Goal: Transaction & Acquisition: Book appointment/travel/reservation

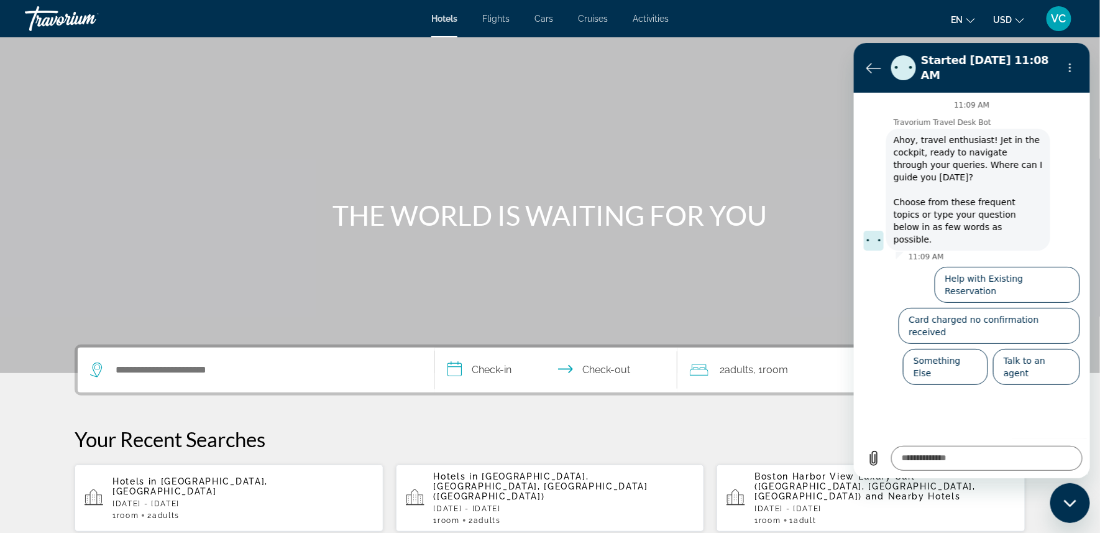
click at [597, 19] on span "Cruises" at bounding box center [593, 19] width 30 height 10
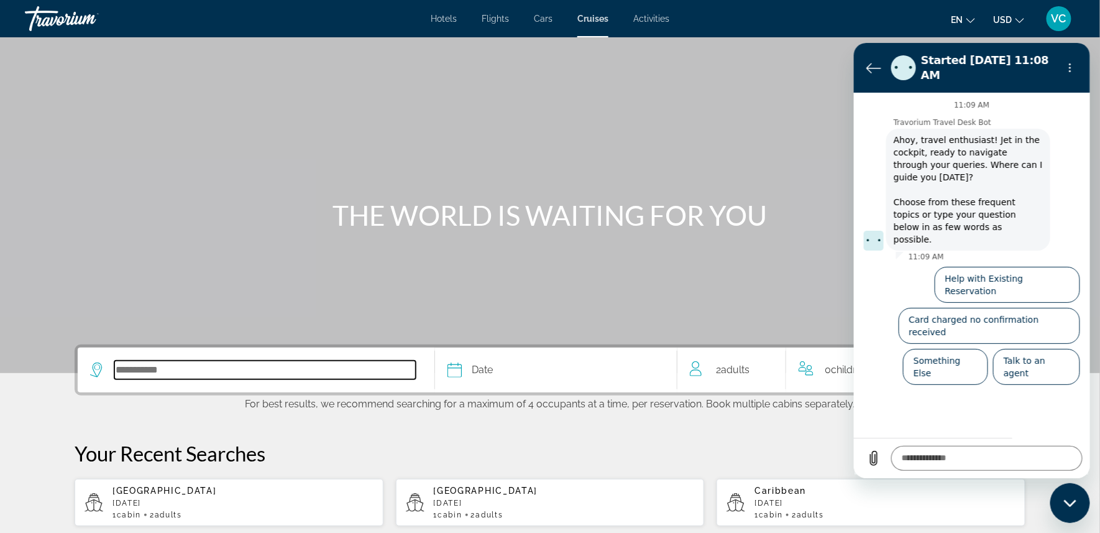
click at [114, 379] on input "Select cruise destination" at bounding box center [264, 370] width 301 height 19
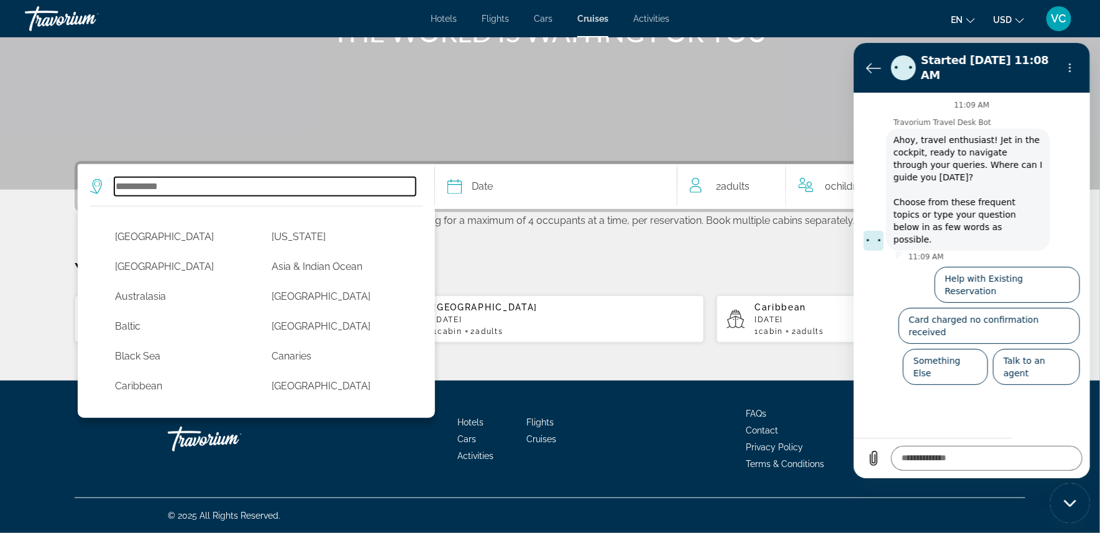
scroll to position [223, 0]
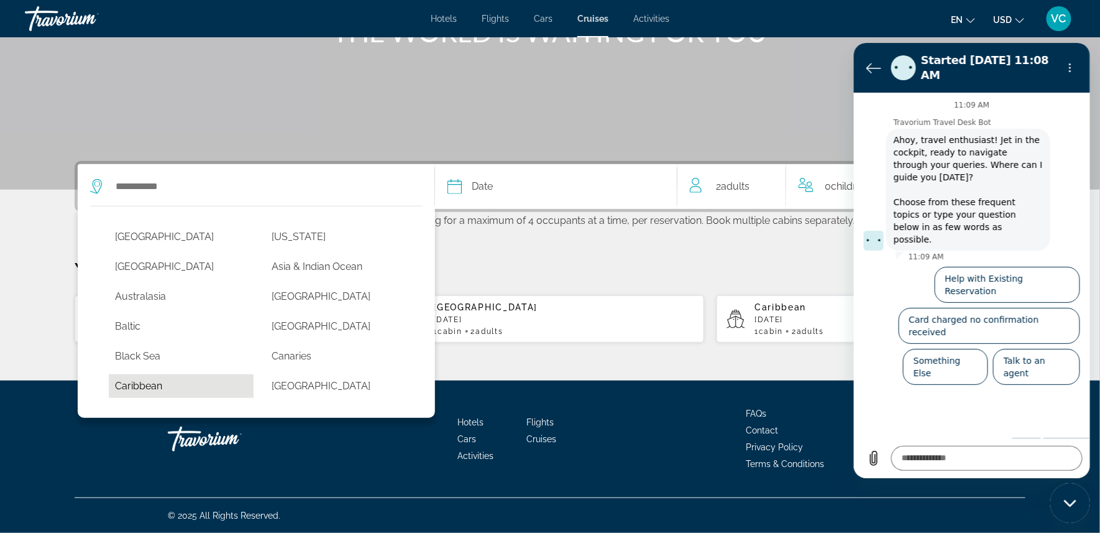
click at [142, 378] on button "Caribbean" at bounding box center [181, 386] width 145 height 24
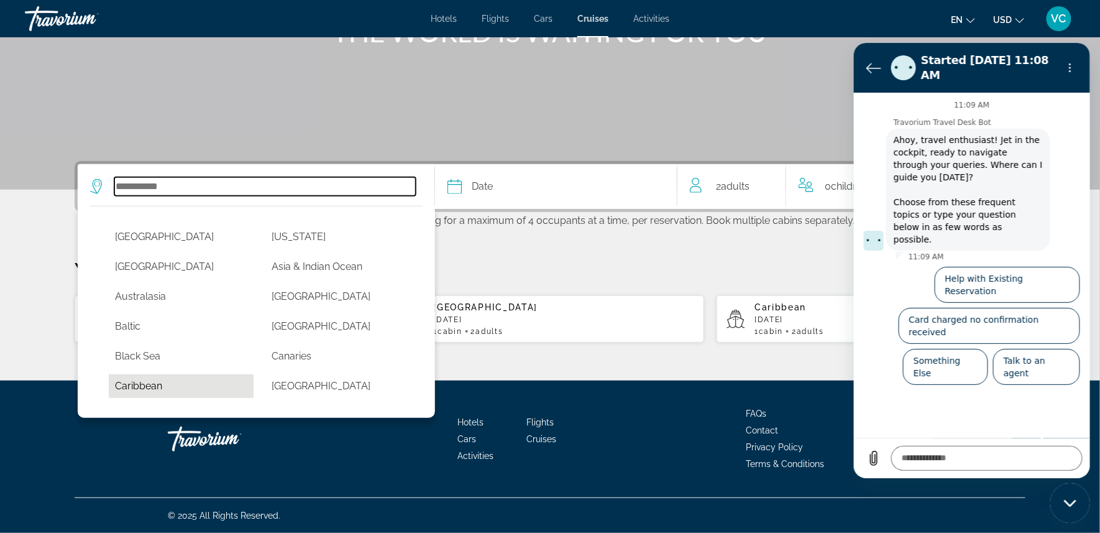
type input "*********"
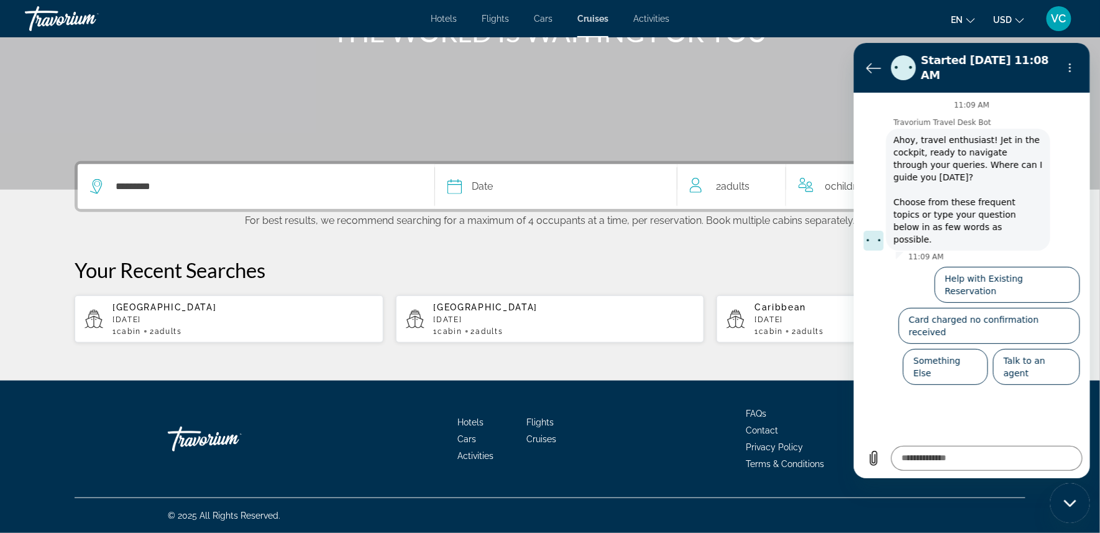
click at [449, 179] on icon "Select cruise date" at bounding box center [455, 186] width 15 height 15
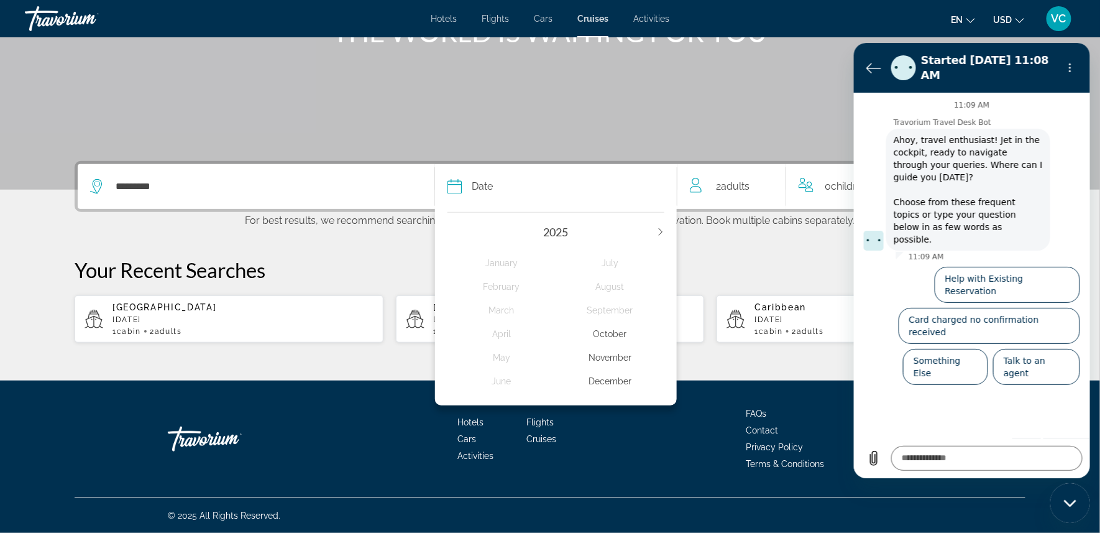
click at [666, 206] on div "[DATE] February March April May June July August September October November Dec…" at bounding box center [556, 306] width 242 height 200
click at [665, 225] on div "2025" at bounding box center [556, 232] width 217 height 14
click at [450, 179] on icon "Select cruise date" at bounding box center [455, 186] width 14 height 15
click at [868, 60] on icon "Back to the conversation list" at bounding box center [873, 67] width 15 height 15
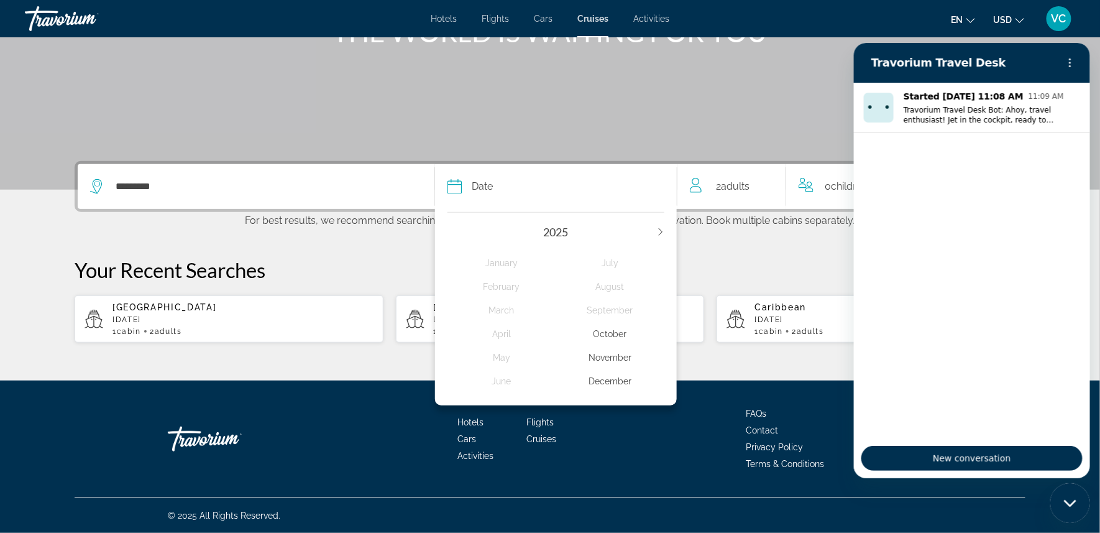
click at [782, 86] on div "Main content" at bounding box center [550, 3] width 1100 height 373
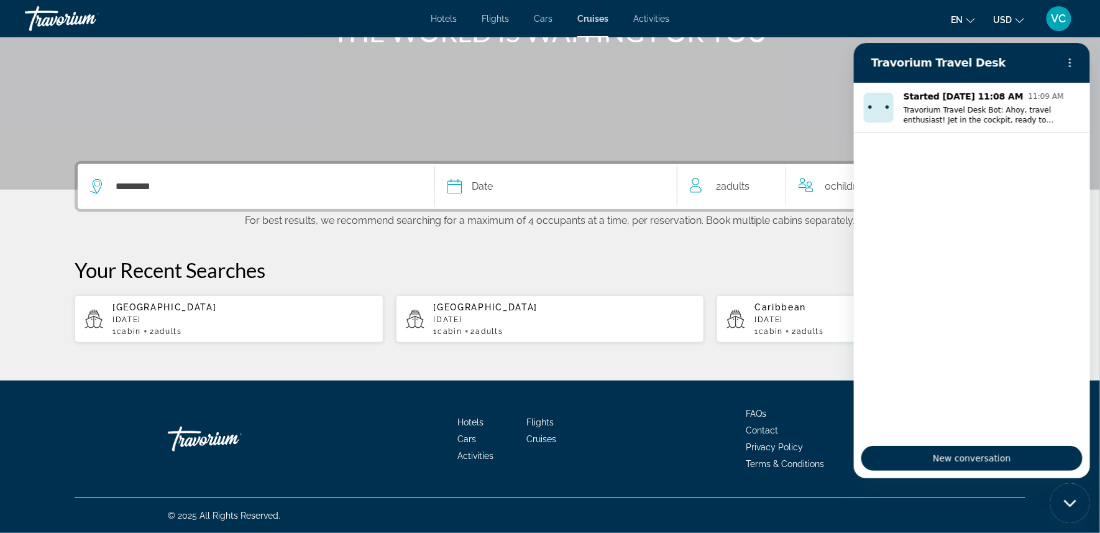
click at [472, 178] on span "Date" at bounding box center [482, 186] width 21 height 17
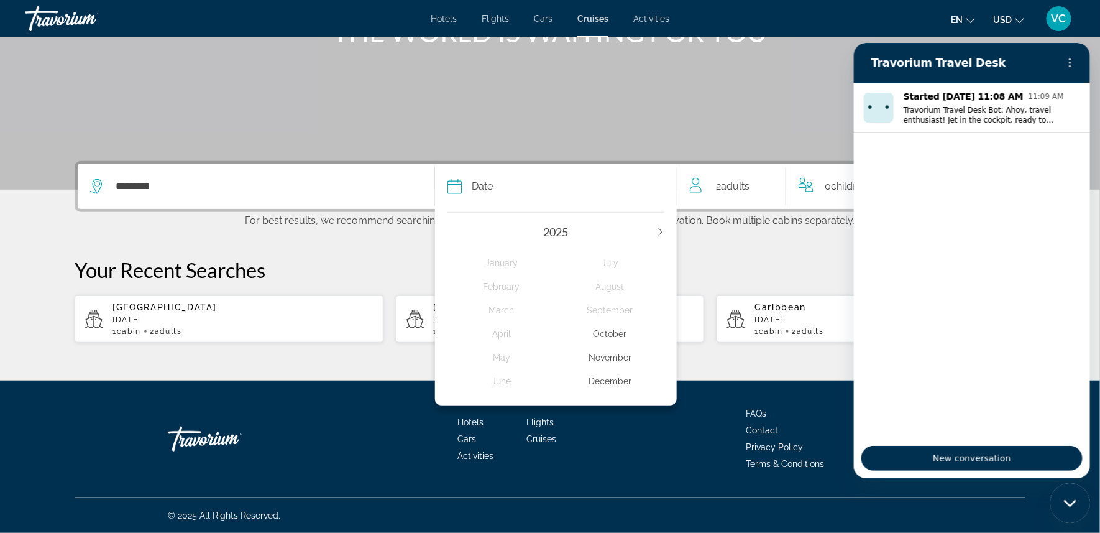
click at [661, 225] on div "2025" at bounding box center [556, 232] width 217 height 14
click at [578, 208] on div "[DATE] February March April May June July August September October November Dec…" at bounding box center [556, 306] width 242 height 200
click at [617, 382] on div "December" at bounding box center [610, 381] width 109 height 22
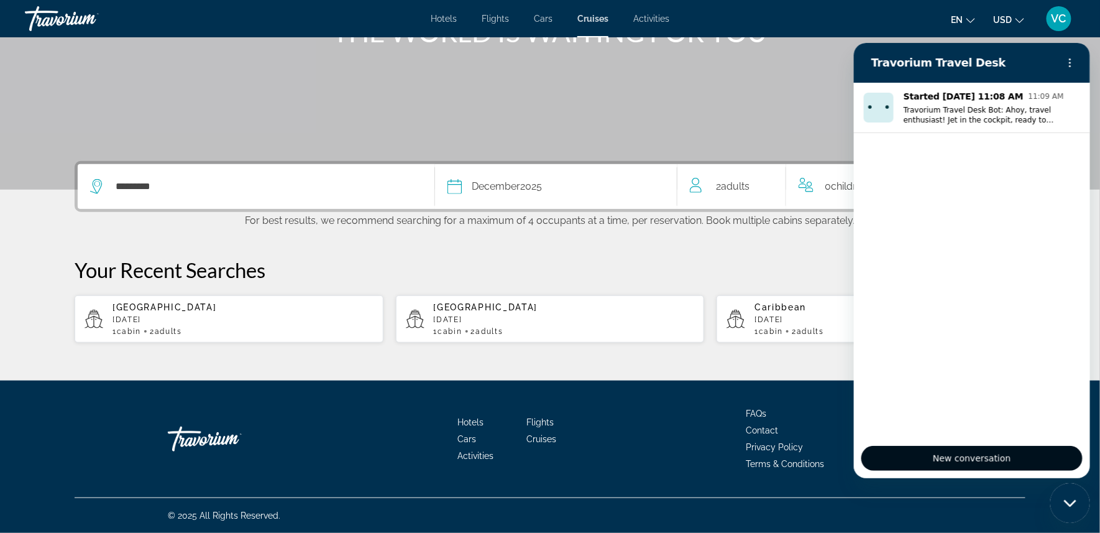
click at [930, 447] on button "New conversation" at bounding box center [971, 457] width 221 height 25
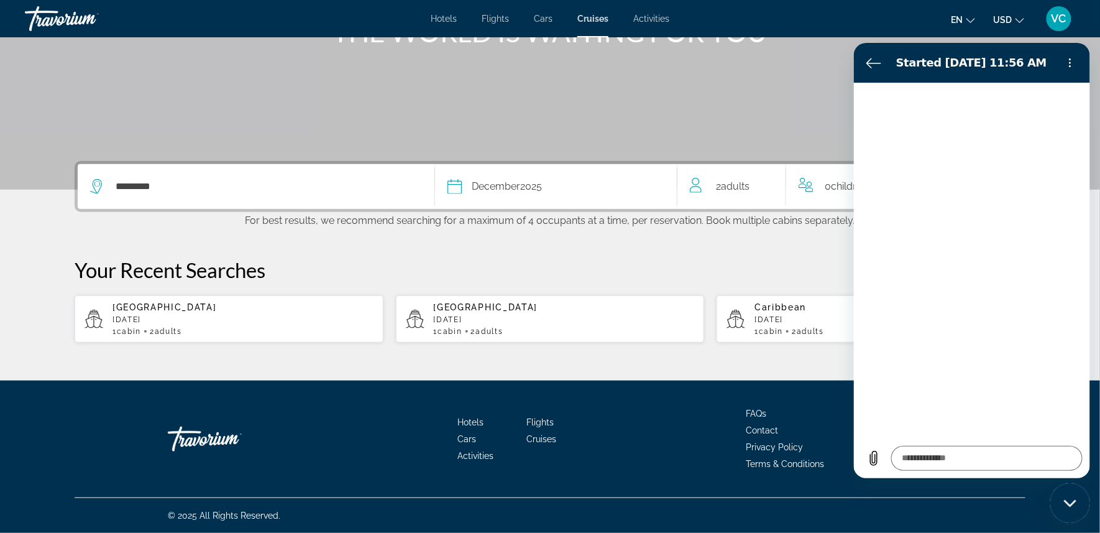
type textarea "*"
click at [872, 60] on icon "Back to the conversation list" at bounding box center [873, 62] width 15 height 15
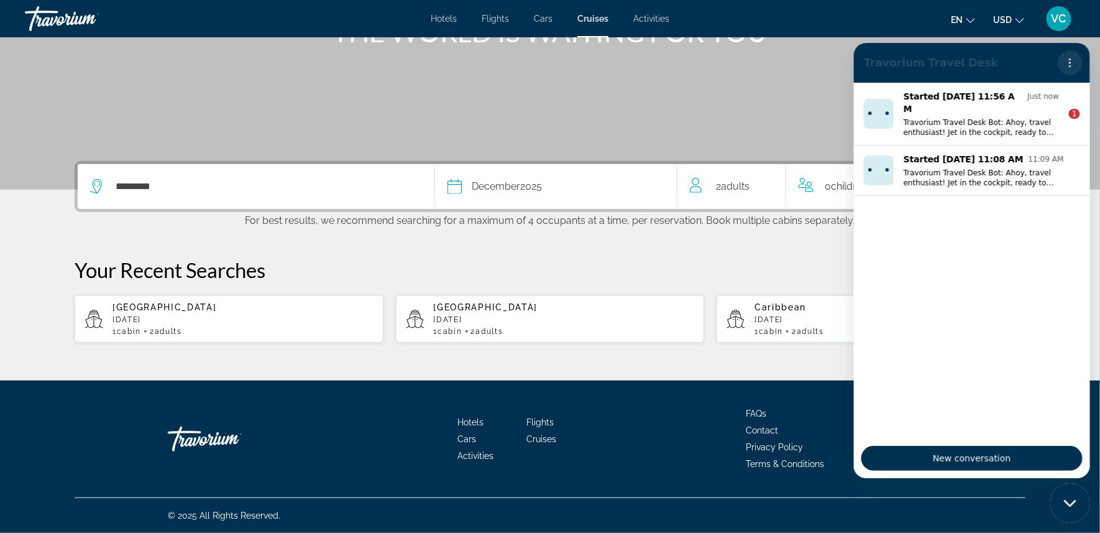
click at [1070, 60] on icon "Options menu" at bounding box center [1070, 62] width 10 height 10
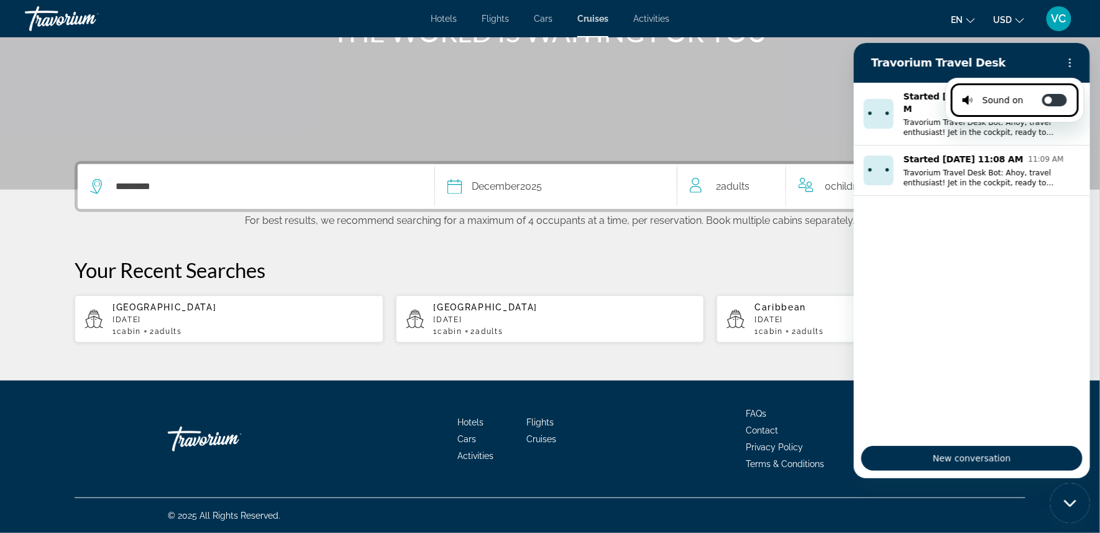
click at [844, 178] on span "0 Child Children" at bounding box center [846, 186] width 43 height 17
click at [773, 212] on p "For best results, we recommend searching for a maximum of 4 occupants at a time…" at bounding box center [550, 219] width 951 height 14
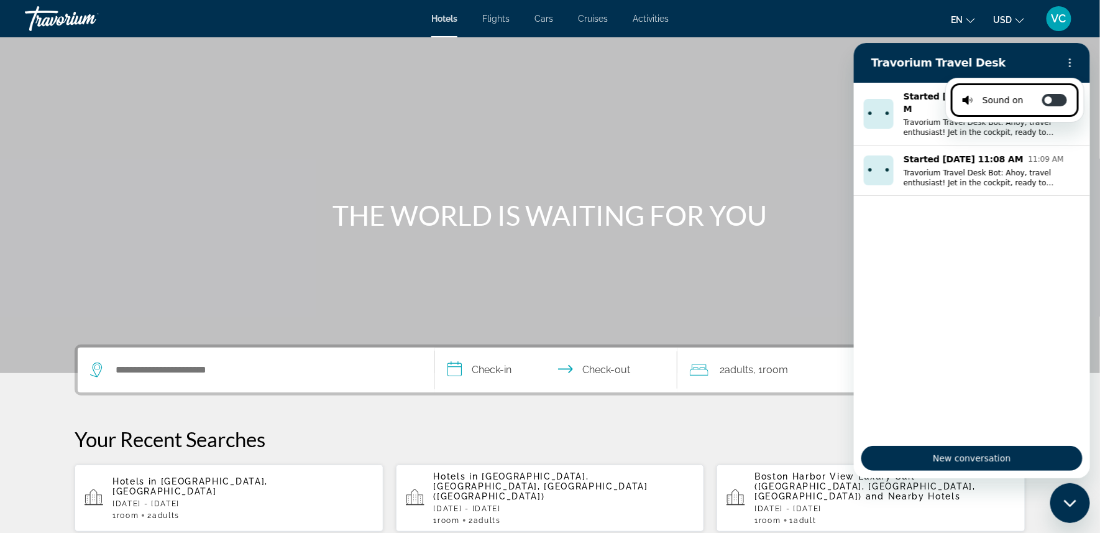
click at [593, 19] on span "Cruises" at bounding box center [593, 19] width 30 height 10
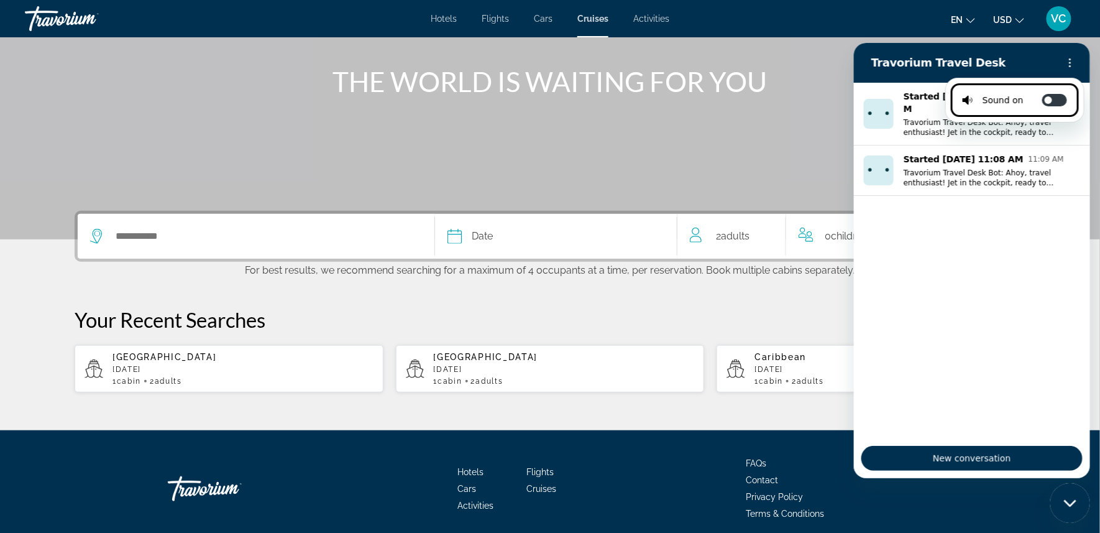
scroll to position [135, 0]
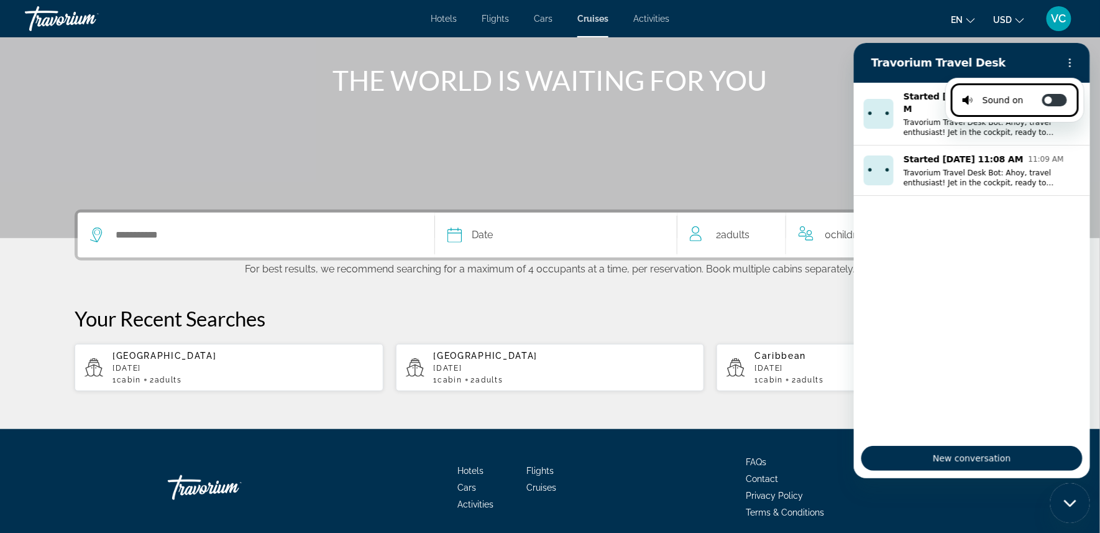
click at [783, 384] on span "cabin" at bounding box center [771, 379] width 24 height 9
type input "*********"
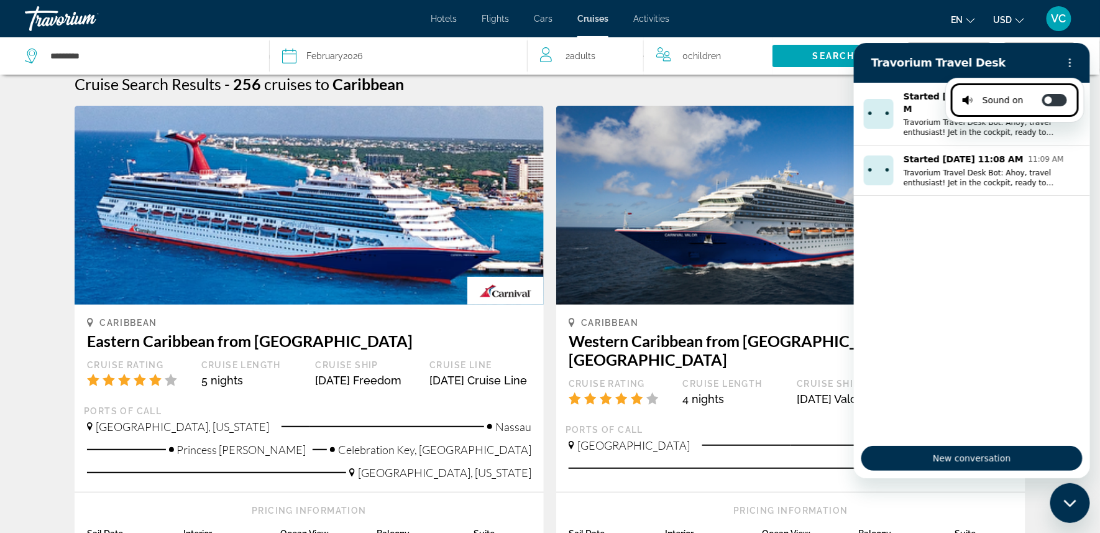
scroll to position [27, 0]
click at [1067, 57] on button "Options menu" at bounding box center [1069, 62] width 25 height 25
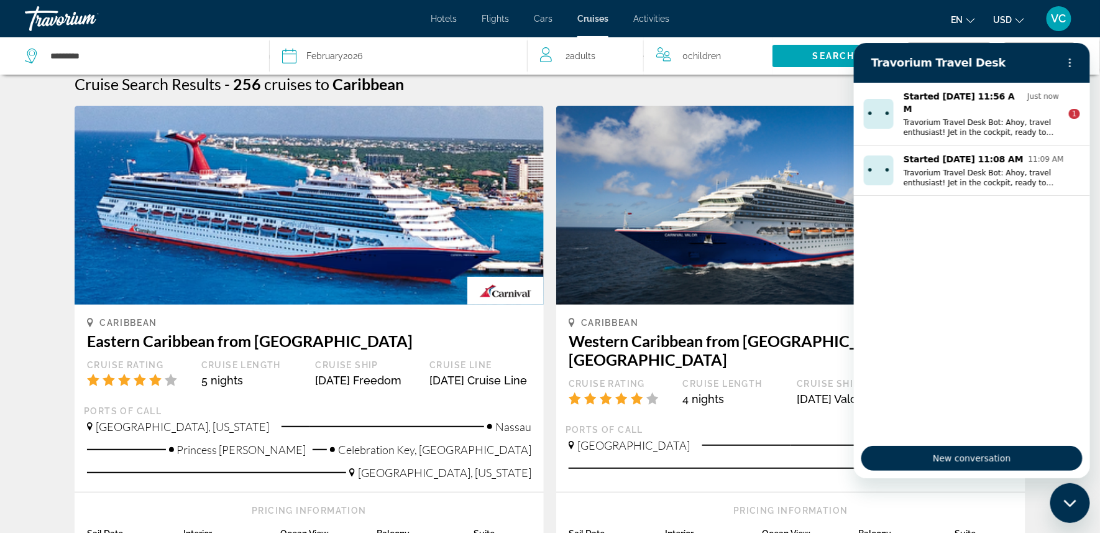
click at [1070, 496] on div "Close messaging window" at bounding box center [1069, 502] width 37 height 37
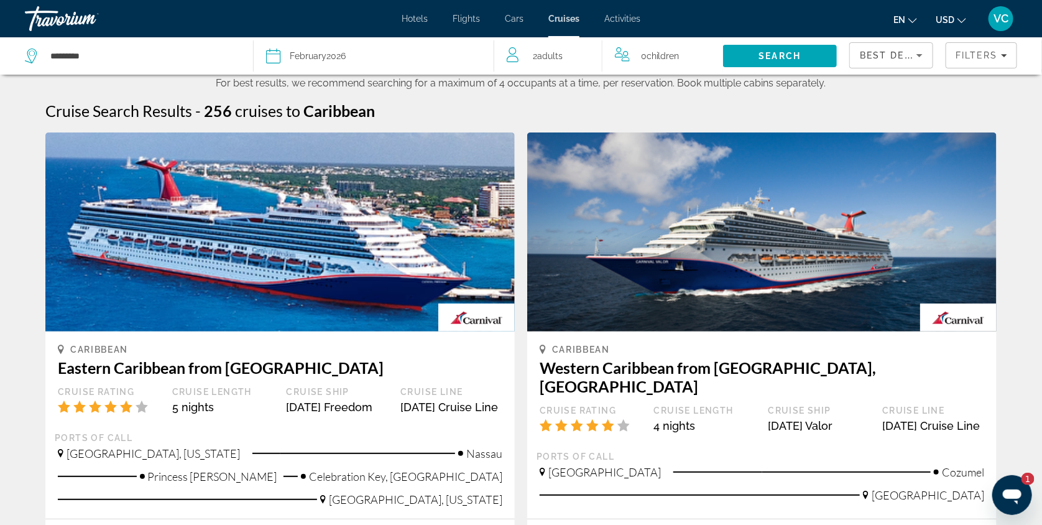
scroll to position [0, 0]
click at [1001, 57] on icon "Filters" at bounding box center [1004, 55] width 6 height 3
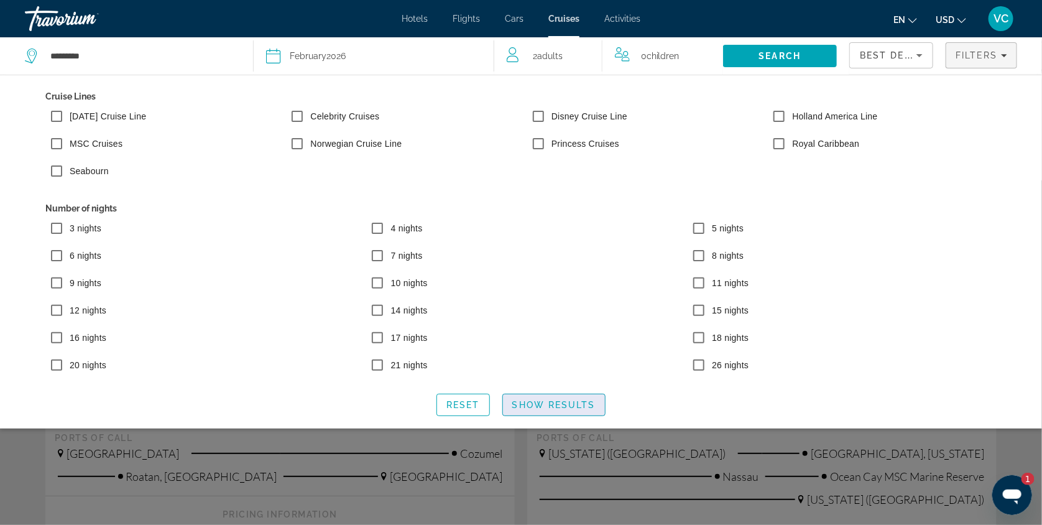
click at [566, 410] on span "Show Results" at bounding box center [553, 405] width 83 height 10
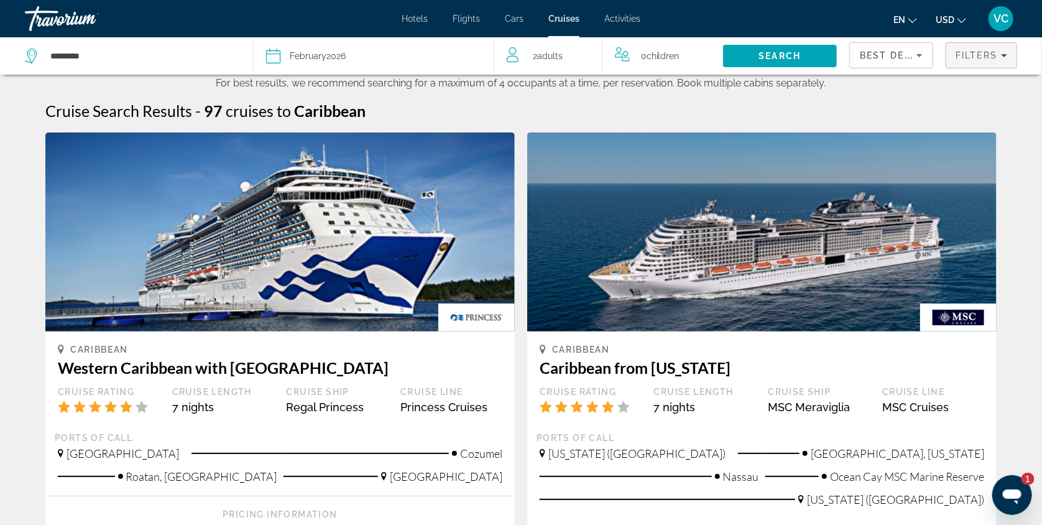
click at [980, 57] on span "Filters" at bounding box center [976, 55] width 42 height 10
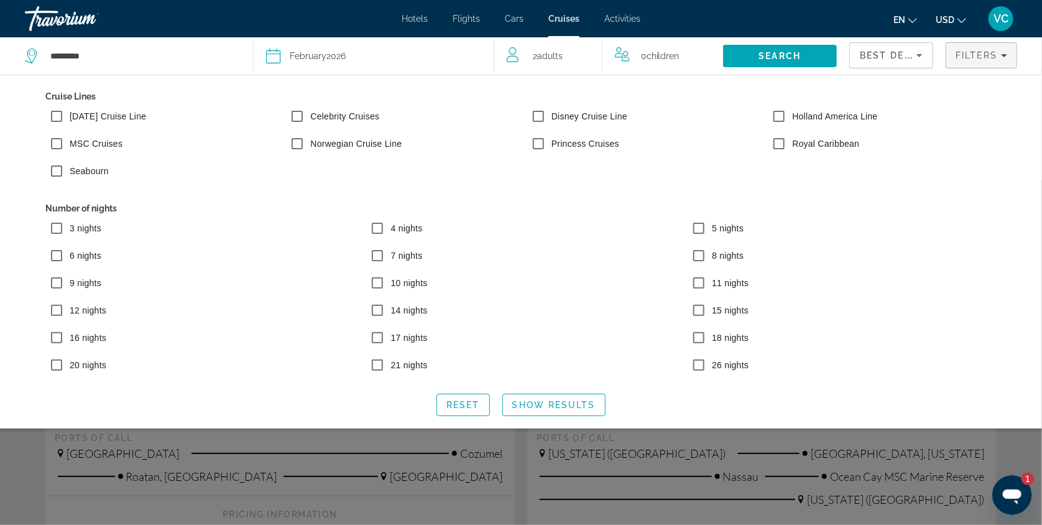
click at [658, 483] on div "Search widget" at bounding box center [521, 352] width 1042 height 344
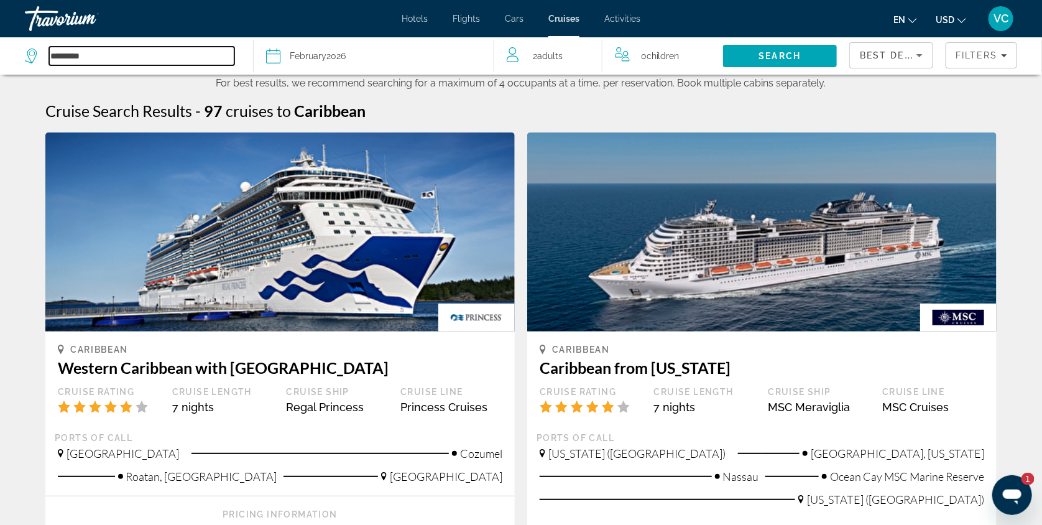
click at [92, 54] on input "*********" at bounding box center [141, 56] width 185 height 19
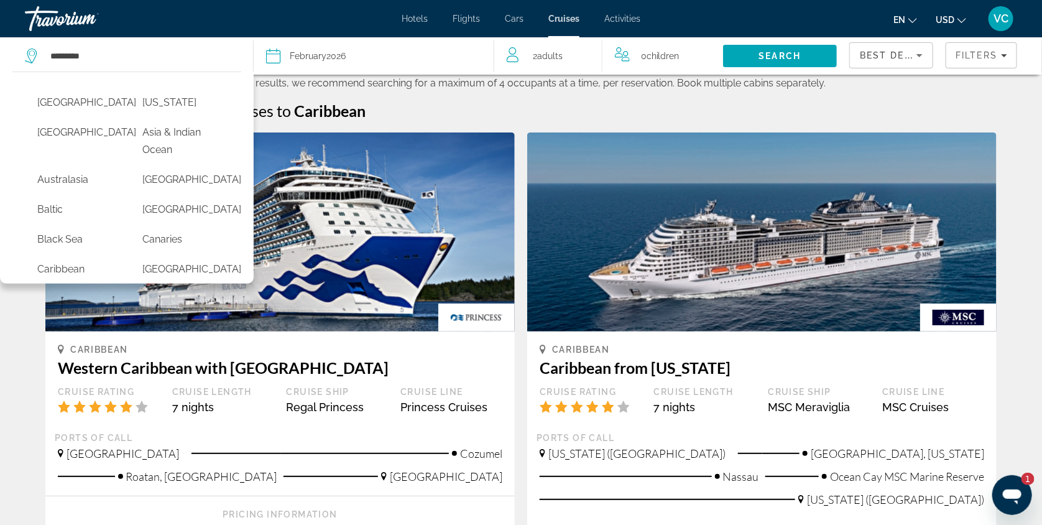
click at [491, 113] on div "Cruise Search Results - 97 cruises to [GEOGRAPHIC_DATA]" at bounding box center [520, 110] width 951 height 19
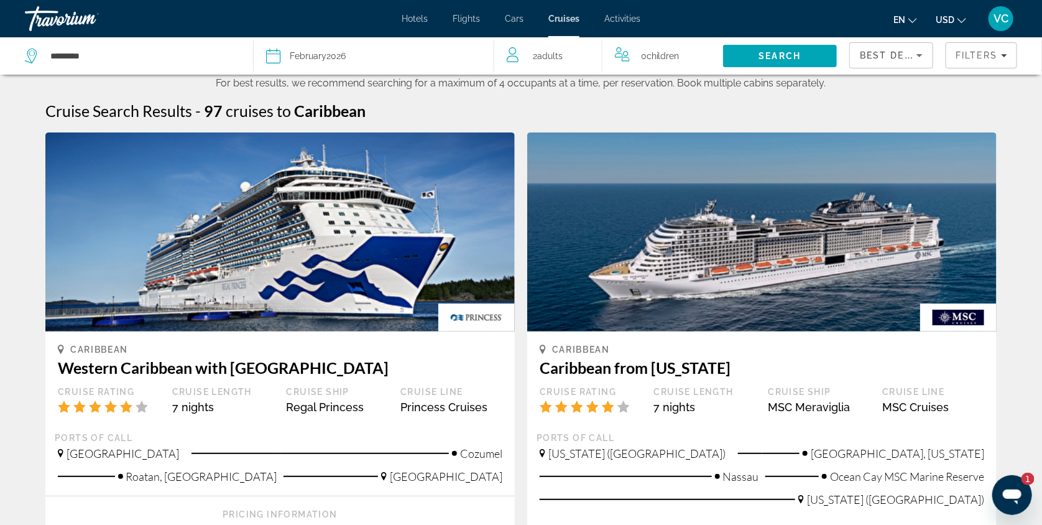
click at [886, 53] on span "Best Deals" at bounding box center [892, 55] width 65 height 10
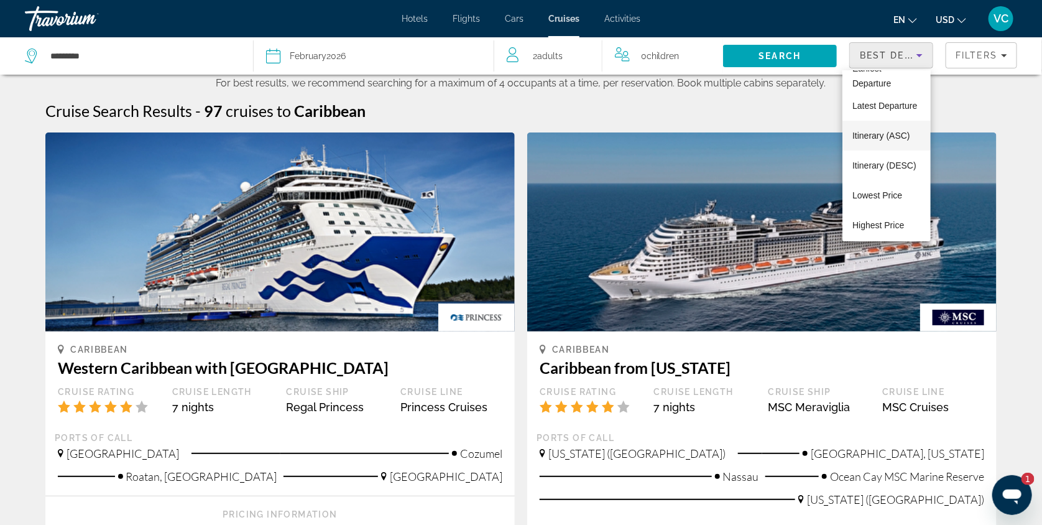
scroll to position [45, 0]
click at [896, 163] on span "Itinerary (DESC)" at bounding box center [884, 165] width 64 height 10
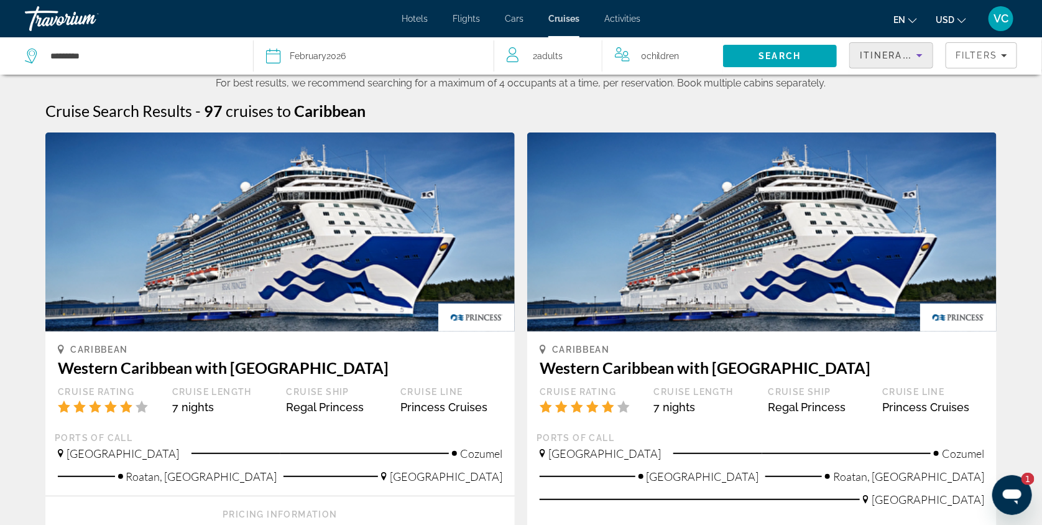
click at [919, 49] on div "Sort by" at bounding box center [919, 55] width 6 height 15
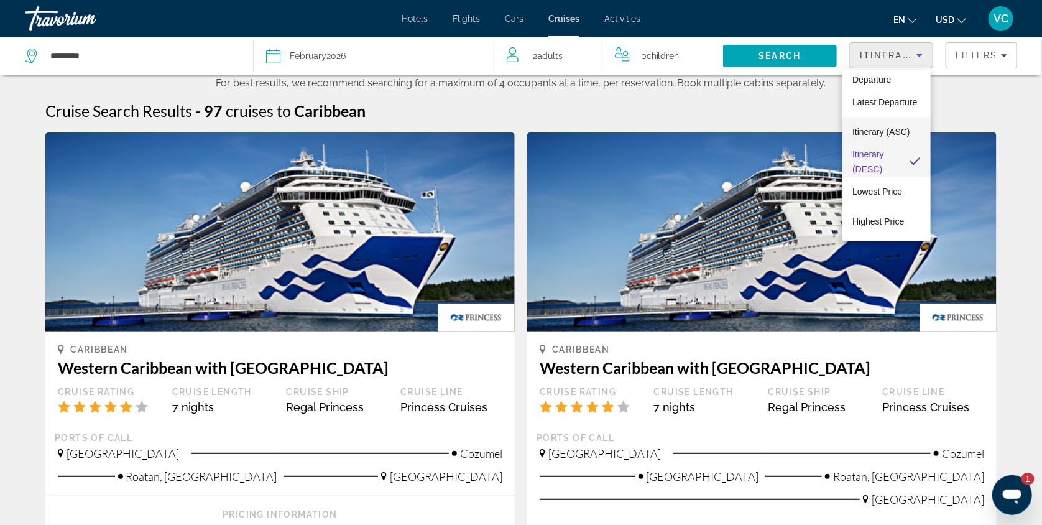
scroll to position [47, 0]
click at [992, 129] on div at bounding box center [521, 262] width 1042 height 525
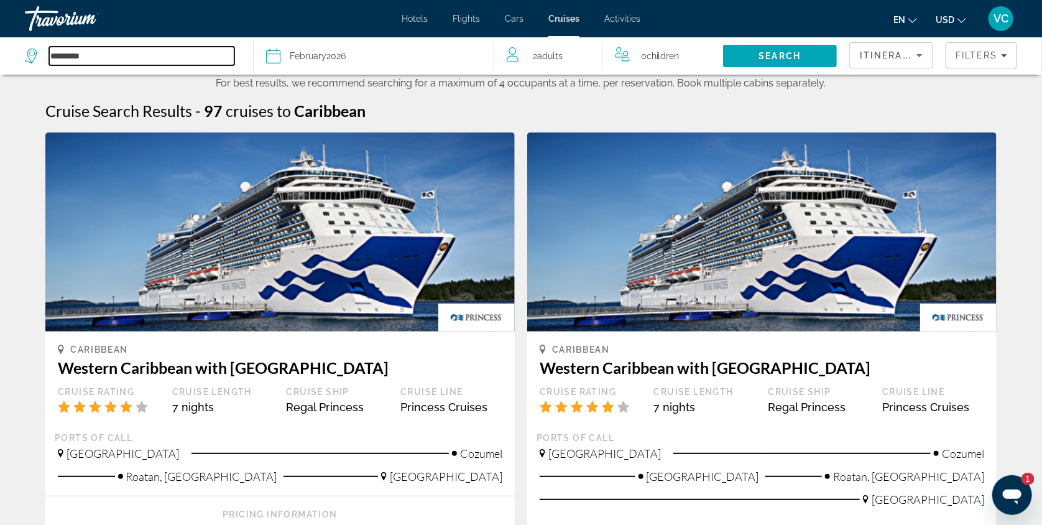
click at [65, 54] on input "*********" at bounding box center [141, 56] width 185 height 19
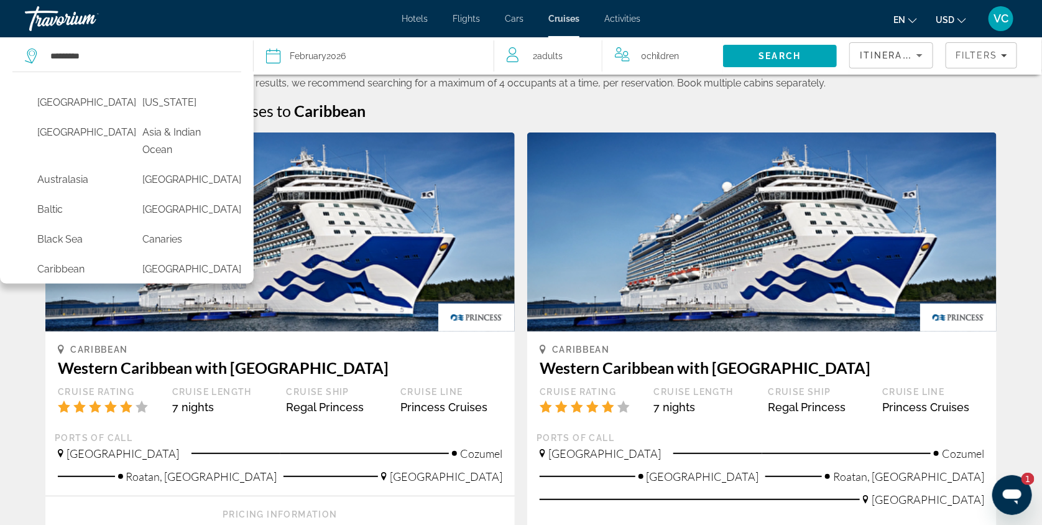
click at [395, 114] on div "Cruise Search Results - 97 cruises to [GEOGRAPHIC_DATA]" at bounding box center [520, 110] width 951 height 19
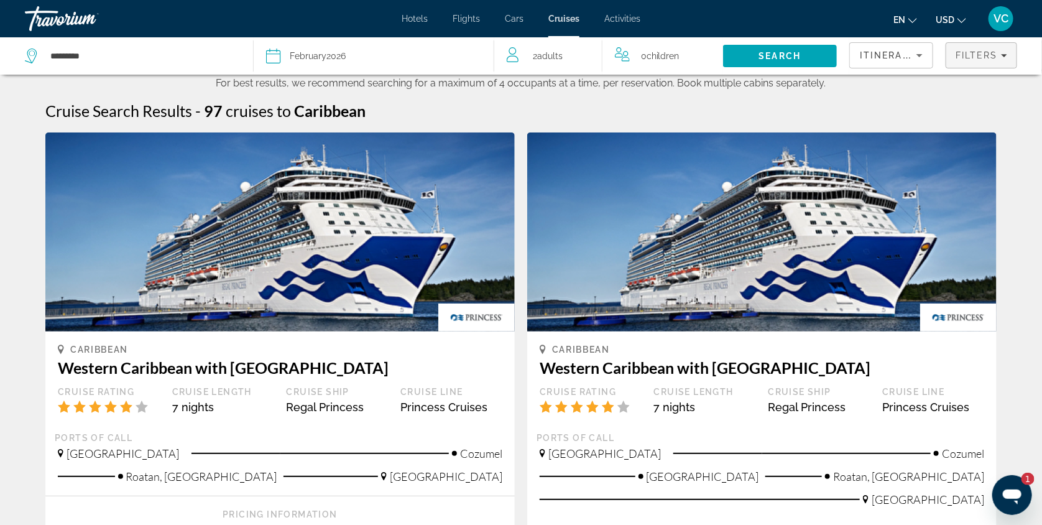
click at [1002, 54] on icon "Filters" at bounding box center [1004, 55] width 6 height 6
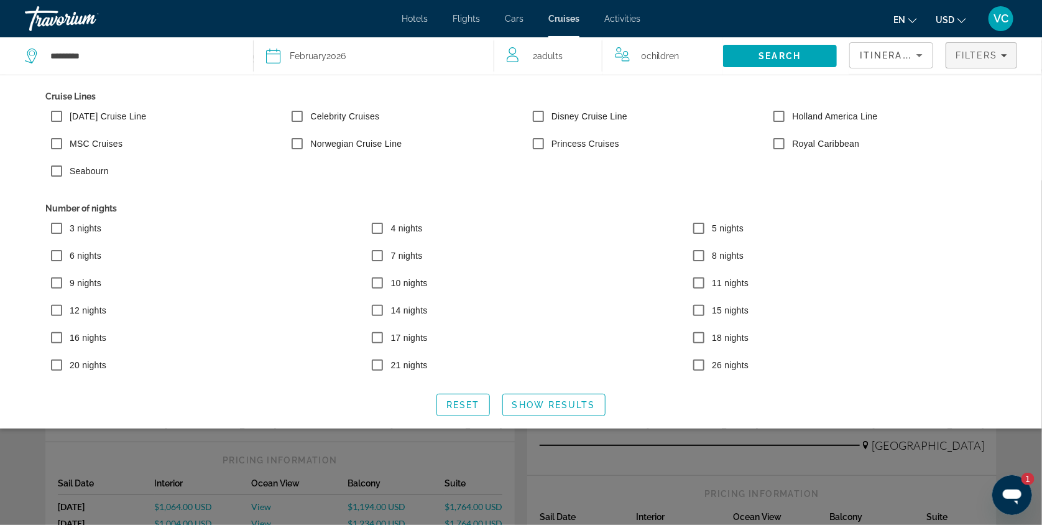
scroll to position [58, 0]
click at [581, 410] on span "Show Results" at bounding box center [553, 405] width 83 height 10
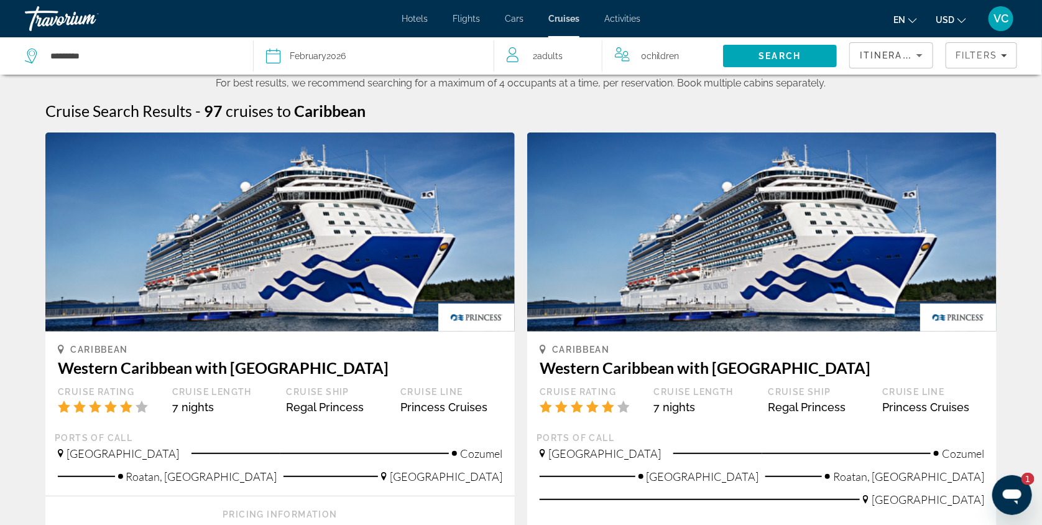
scroll to position [0, 0]
